Goal: Use online tool/utility: Utilize a website feature to perform a specific function

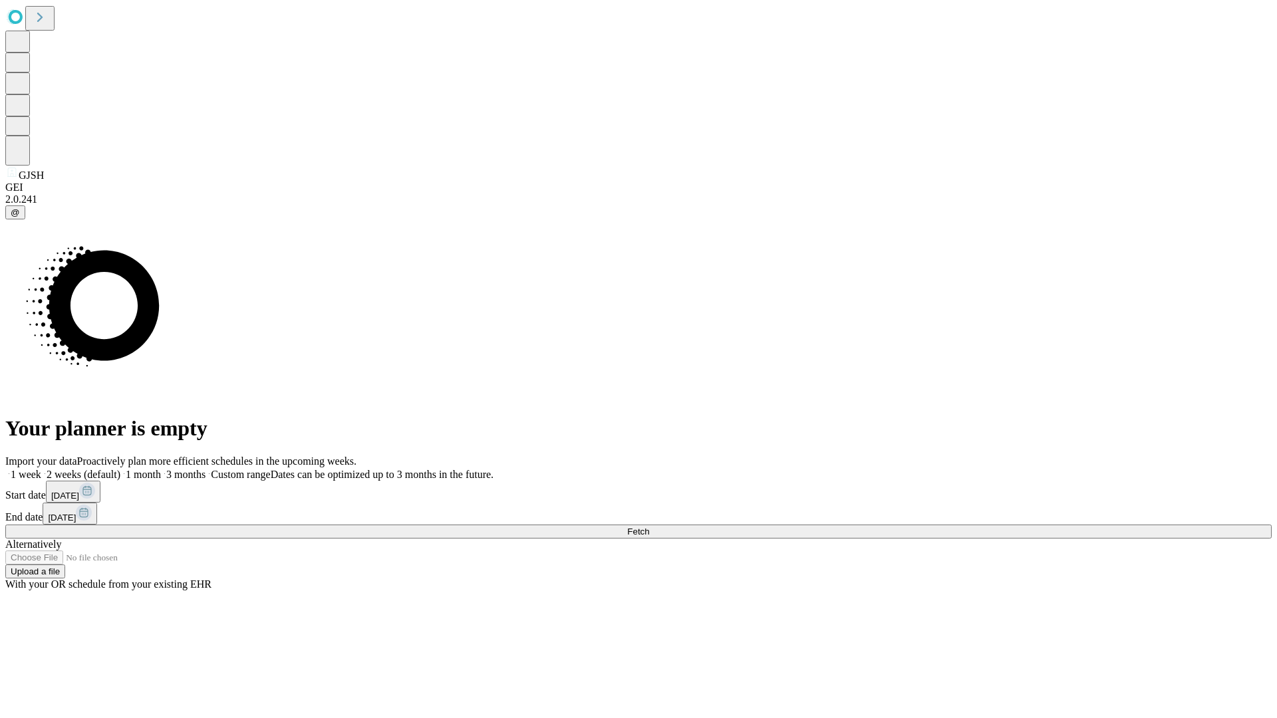
click at [649, 527] on span "Fetch" at bounding box center [638, 532] width 22 height 10
